Goal: Task Accomplishment & Management: Manage account settings

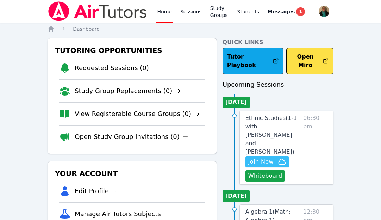
click at [267, 158] on span "Join Now" at bounding box center [260, 162] width 25 height 8
click at [218, 11] on link "Study Groups" at bounding box center [220, 11] width 22 height 23
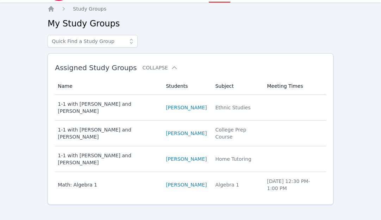
scroll to position [20, 0]
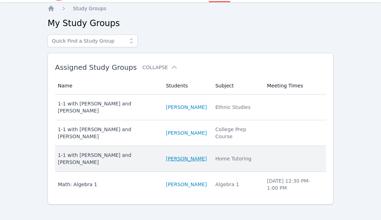
click at [173, 155] on link "Blake Hafner" at bounding box center [186, 158] width 41 height 7
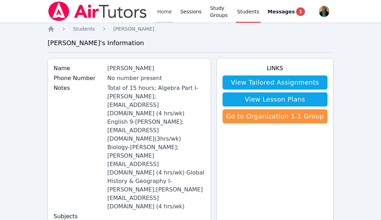
click at [163, 9] on link "Home" at bounding box center [164, 11] width 17 height 23
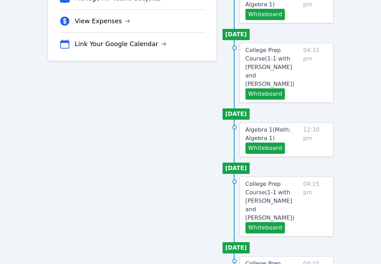
scroll to position [216, 0]
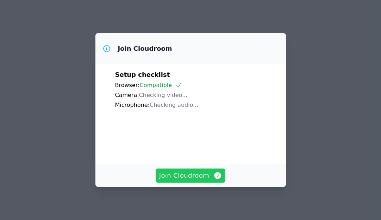
click at [182, 176] on span "Join Cloudroom" at bounding box center [190, 176] width 63 height 10
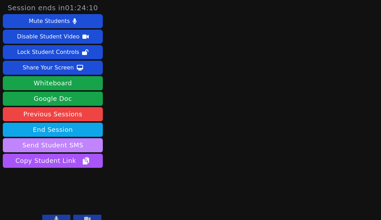
click at [57, 144] on button "Send Student SMS" at bounding box center [53, 145] width 100 height 14
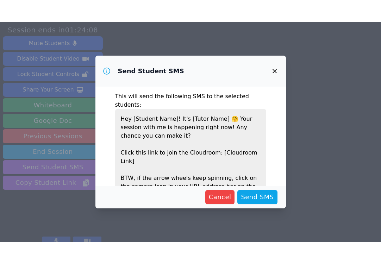
scroll to position [33, 0]
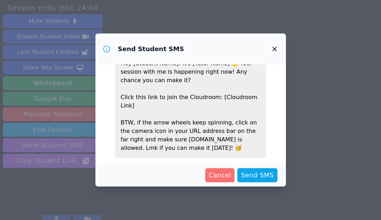
click at [216, 174] on span "Cancel" at bounding box center [220, 175] width 23 height 10
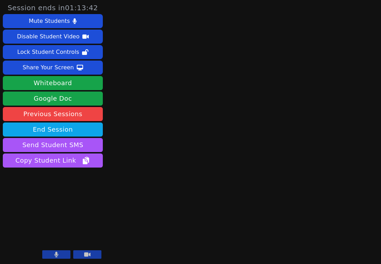
click at [54, 220] on icon at bounding box center [56, 255] width 4 height 6
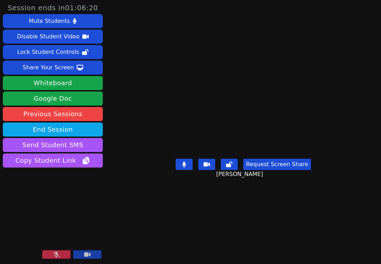
click at [54, 220] on icon at bounding box center [56, 255] width 7 height 6
click at [176, 184] on div "Request Screen Share Jeremiah Paulino-Grant" at bounding box center [243, 170] width 135 height 28
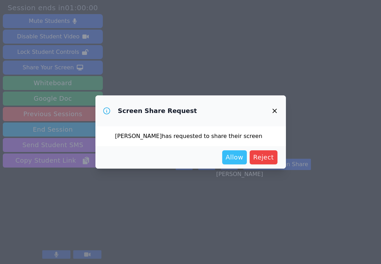
click at [240, 162] on span "Allow" at bounding box center [235, 158] width 18 height 10
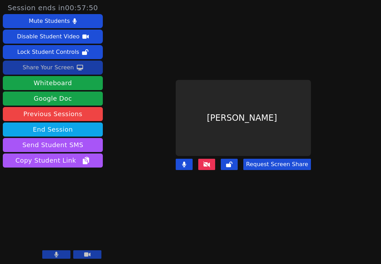
click at [63, 68] on div "Share Your Screen" at bounding box center [48, 67] width 51 height 11
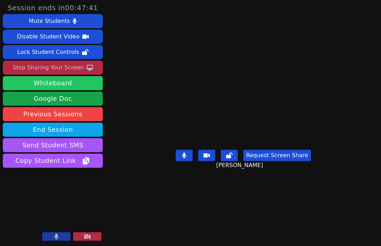
click at [56, 84] on button "Whiteboard" at bounding box center [53, 83] width 100 height 14
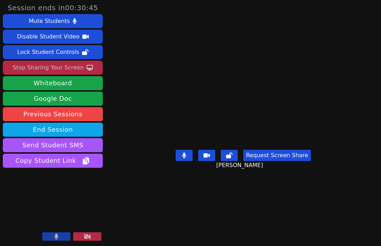
click at [58, 68] on div "Stop Sharing Your Screen" at bounding box center [48, 67] width 71 height 11
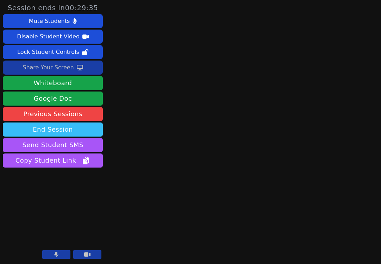
click at [60, 128] on button "End Session" at bounding box center [53, 130] width 100 height 14
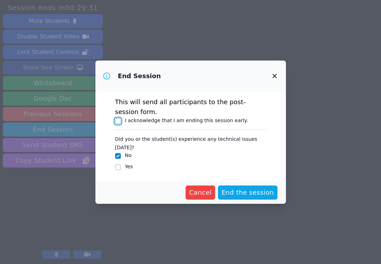
click at [117, 124] on input "I acknowledge that I am ending this session early." at bounding box center [118, 121] width 6 height 6
checkbox input "true"
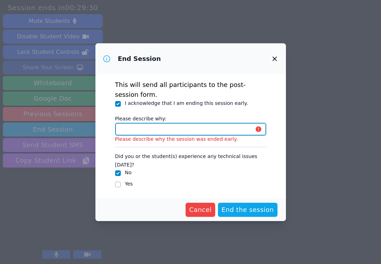
click at [199, 134] on input "Please describe why:" at bounding box center [190, 129] width 151 height 13
type input "student ended session early"
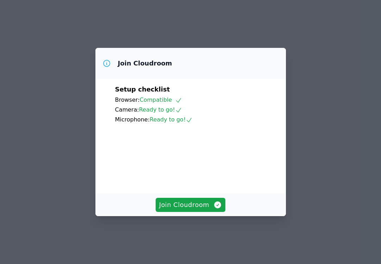
click at [151, 11] on div "Join Cloudroom Setup checklist Browser: Compatible Camera: Ready to go! Microph…" at bounding box center [190, 132] width 381 height 264
click at [189, 210] on span "Join Cloudroom" at bounding box center [190, 205] width 63 height 10
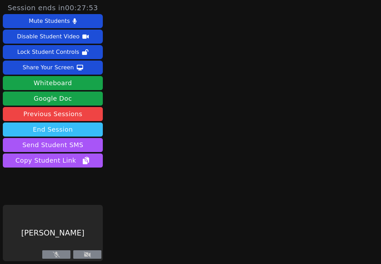
click at [84, 129] on button "End Session" at bounding box center [53, 130] width 100 height 14
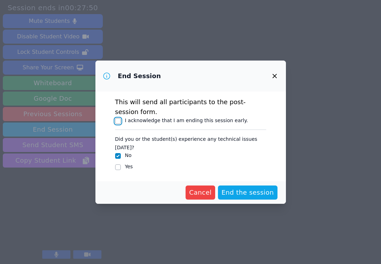
click at [119, 124] on input "I acknowledge that I am ending this session early." at bounding box center [118, 121] width 6 height 6
checkbox input "true"
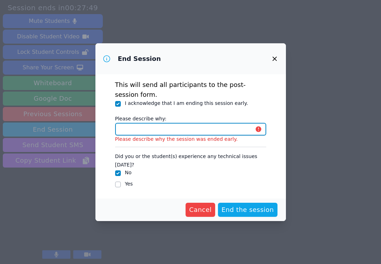
click at [143, 136] on input "Please describe why:" at bounding box center [190, 129] width 151 height 13
type input "student ended session early"
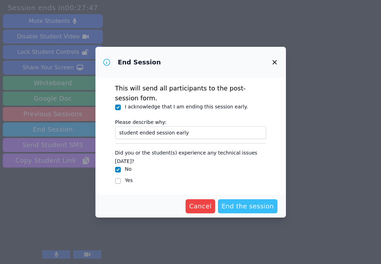
click at [250, 203] on span "End the session" at bounding box center [248, 207] width 53 height 10
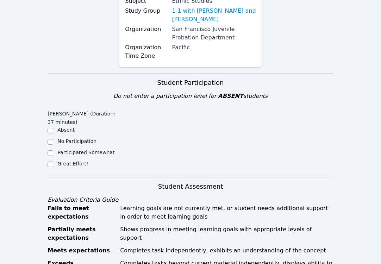
scroll to position [112, 0]
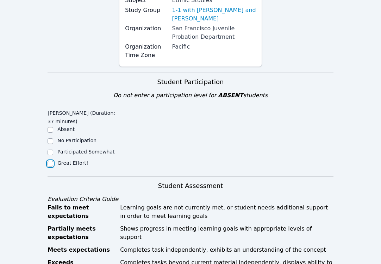
click at [50, 161] on input "Great Effort!" at bounding box center [51, 164] width 6 height 6
checkbox input "true"
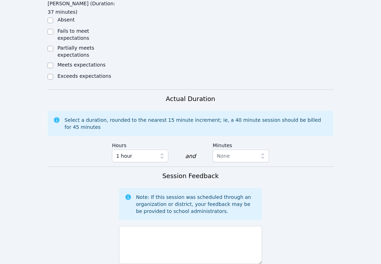
scroll to position [398, 0]
click at [50, 62] on input "Meets expectations" at bounding box center [51, 65] width 6 height 6
checkbox input "true"
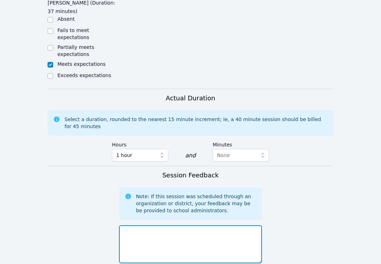
click at [134, 229] on textarea at bounding box center [190, 245] width 143 height 38
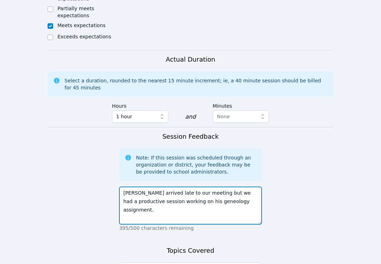
scroll to position [446, 0]
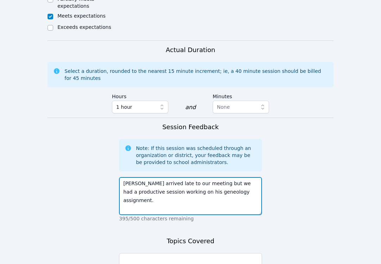
click at [216, 178] on textarea "[PERSON_NAME] arrived late to our meeting but we had a productive session worki…" at bounding box center [190, 196] width 143 height 38
click at [226, 188] on textarea "[PERSON_NAME] arrived late to our meeting but we had a productive session worki…" at bounding box center [190, 196] width 143 height 38
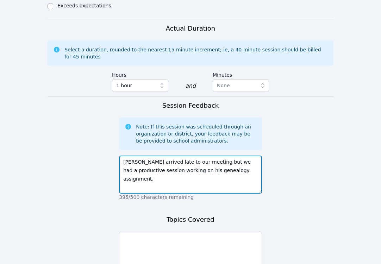
scroll to position [486, 0]
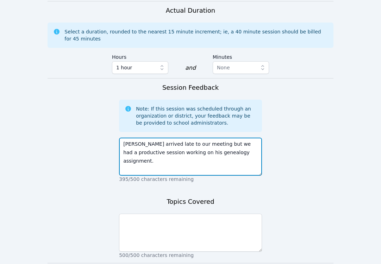
type textarea "[PERSON_NAME] arrived late to our meeting but we had a productive session worki…"
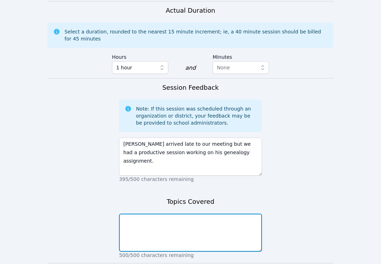
click at [184, 215] on textarea at bounding box center [190, 233] width 143 height 38
type textarea "History of his last name assignment- research and history of name."
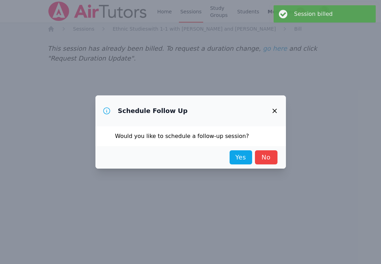
scroll to position [0, 0]
click at [241, 159] on link "Yes" at bounding box center [241, 158] width 23 height 14
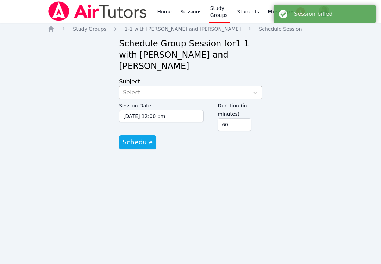
click at [242, 90] on div "Select..." at bounding box center [183, 92] width 129 height 13
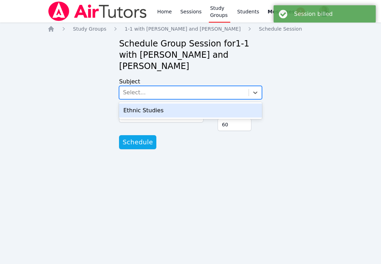
click at [205, 110] on div "Ethnic Studies" at bounding box center [190, 111] width 143 height 14
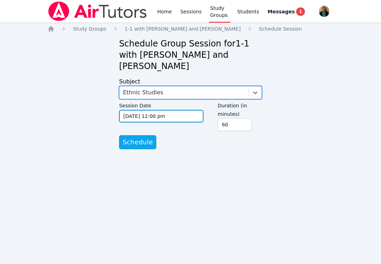
click at [180, 121] on input "[DATE] 12:00 pm" at bounding box center [161, 116] width 85 height 13
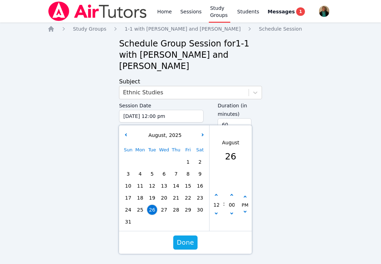
click at [189, 211] on span "29" at bounding box center [188, 210] width 10 height 10
type input "[DATE] 12:00 pm"
click at [192, 240] on span "Done" at bounding box center [185, 243] width 17 height 10
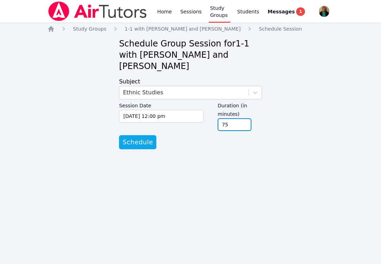
click at [245, 122] on input "75" at bounding box center [235, 124] width 34 height 13
click at [245, 122] on input "90" at bounding box center [235, 124] width 34 height 13
click at [245, 122] on input "105" at bounding box center [235, 124] width 34 height 13
type input "120"
click at [245, 122] on input "120" at bounding box center [235, 124] width 34 height 13
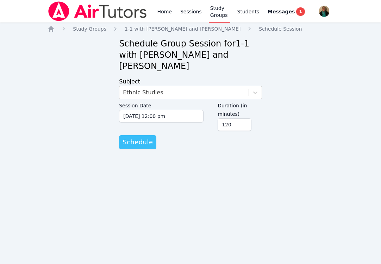
click at [137, 142] on span "Schedule" at bounding box center [138, 142] width 30 height 10
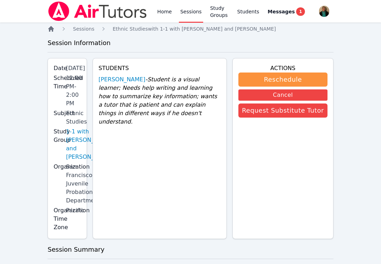
click at [51, 30] on icon "Breadcrumb" at bounding box center [51, 28] width 7 height 7
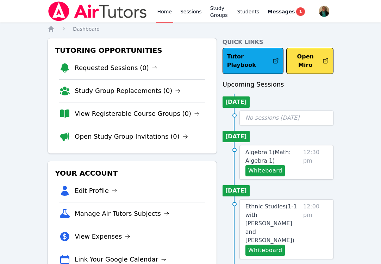
click at [164, 13] on link "Home" at bounding box center [164, 11] width 17 height 23
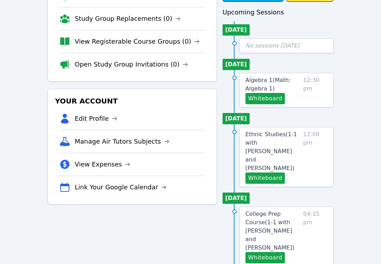
scroll to position [73, 0]
